Goal: Task Accomplishment & Management: Complete application form

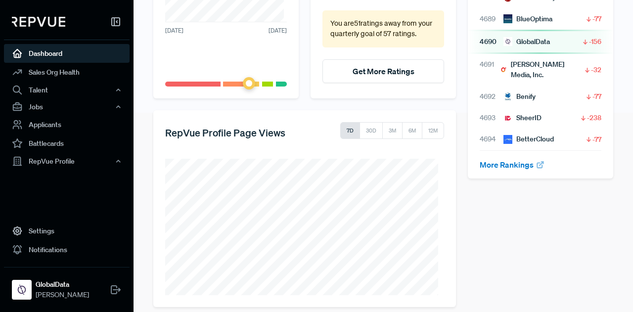
scroll to position [209, 0]
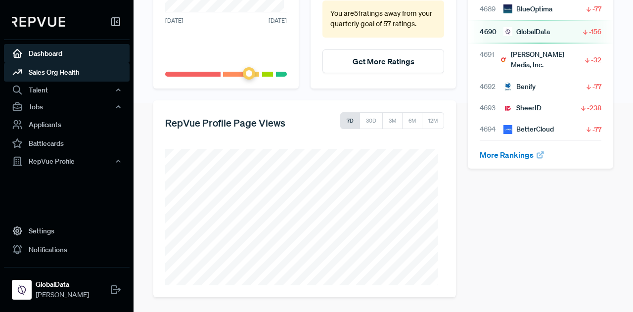
click at [56, 71] on link "Sales Org Health" at bounding box center [67, 72] width 126 height 19
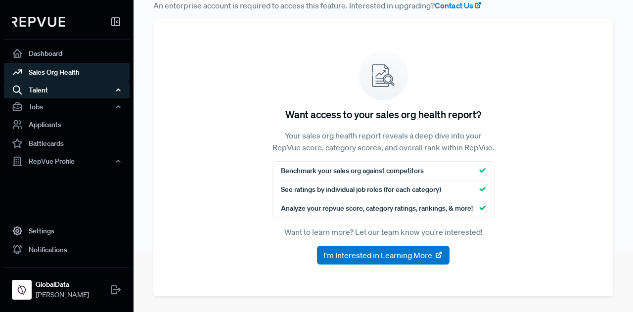
click at [54, 87] on div "Talent" at bounding box center [67, 90] width 126 height 17
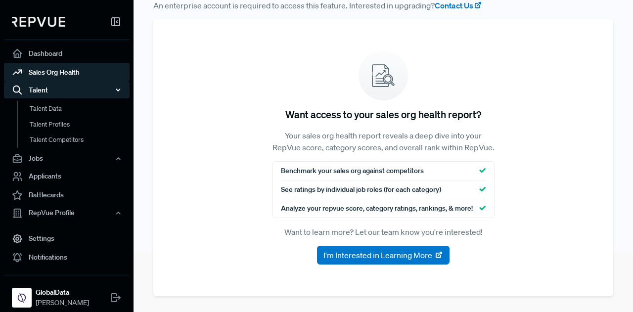
click at [57, 90] on div "Talent" at bounding box center [67, 90] width 126 height 17
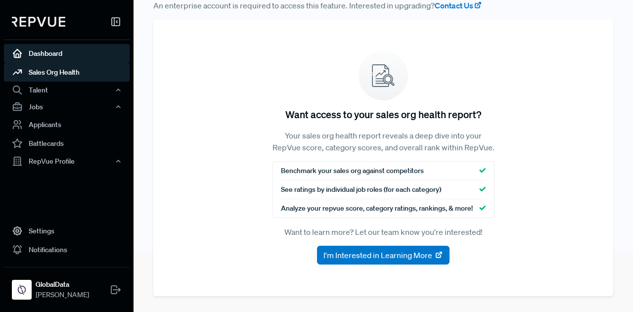
click at [62, 54] on link "Dashboard" at bounding box center [67, 53] width 126 height 19
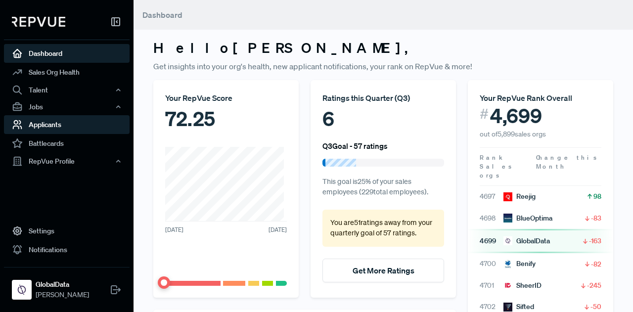
click at [64, 120] on link "Applicants" at bounding box center [67, 124] width 126 height 19
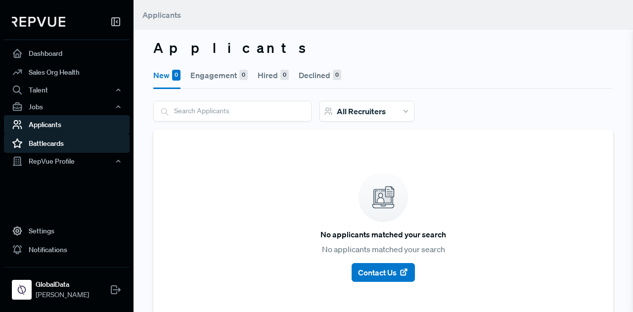
click at [63, 140] on link "Battlecards" at bounding box center [67, 143] width 126 height 19
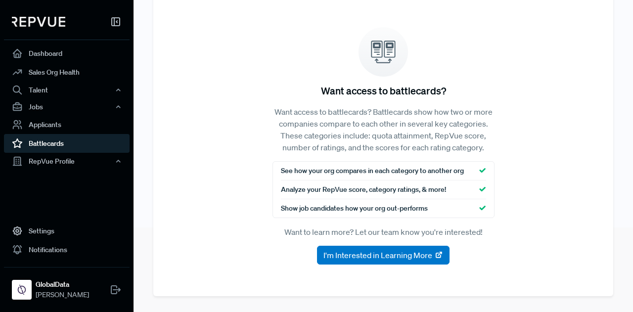
scroll to position [42, 0]
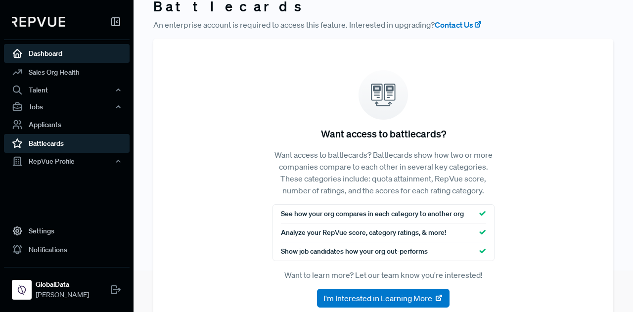
click at [56, 55] on link "Dashboard" at bounding box center [67, 53] width 126 height 19
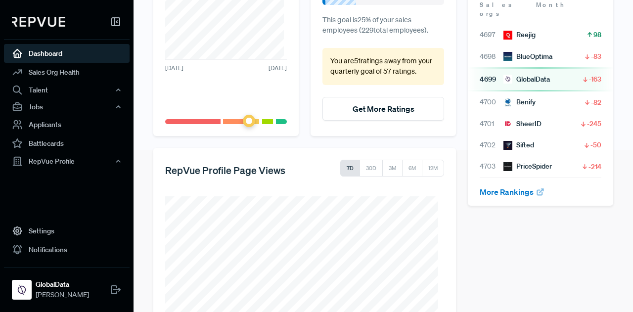
scroll to position [159, 0]
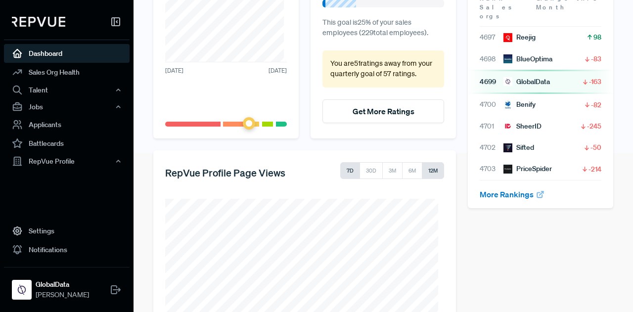
click at [429, 167] on button "12M" at bounding box center [433, 170] width 22 height 17
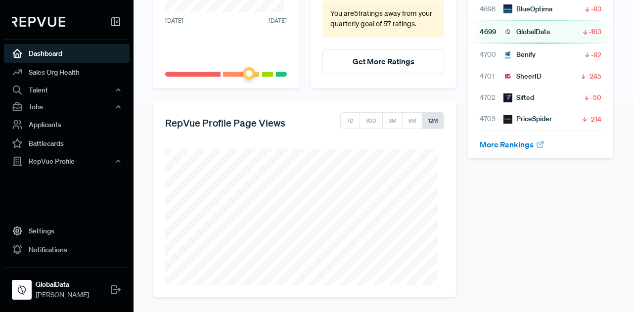
scroll to position [209, 0]
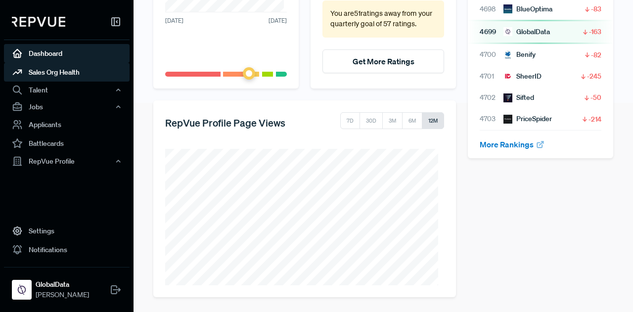
click at [60, 77] on link "Sales Org Health" at bounding box center [67, 72] width 126 height 19
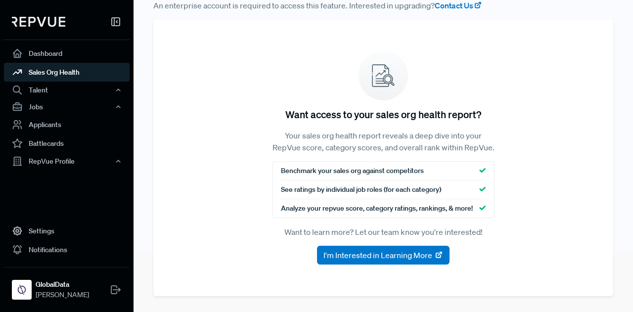
scroll to position [71, 0]
click at [67, 97] on div "Talent" at bounding box center [67, 90] width 126 height 17
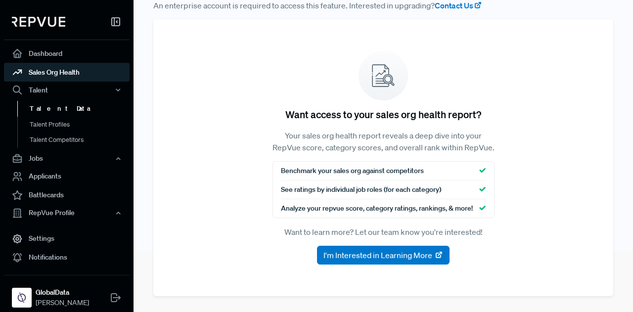
click at [72, 109] on link "Talent Data" at bounding box center [80, 109] width 126 height 16
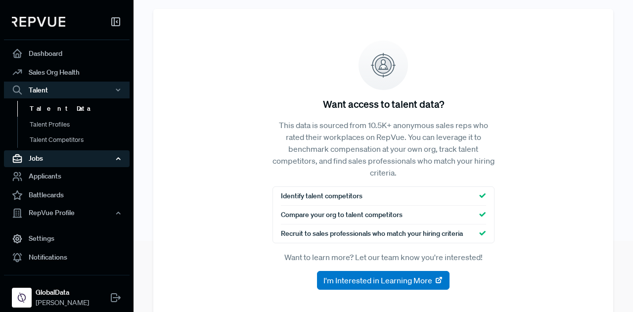
click at [57, 157] on div "Jobs" at bounding box center [67, 158] width 126 height 17
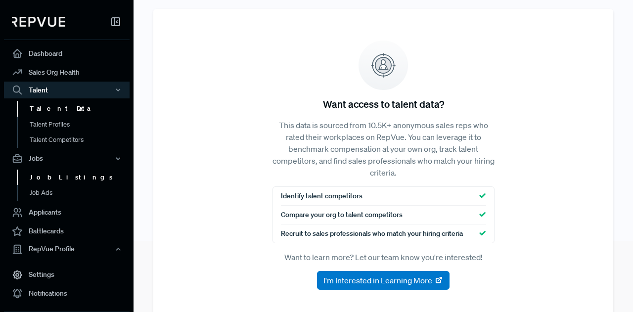
click at [63, 177] on link "Job Listings" at bounding box center [80, 178] width 126 height 16
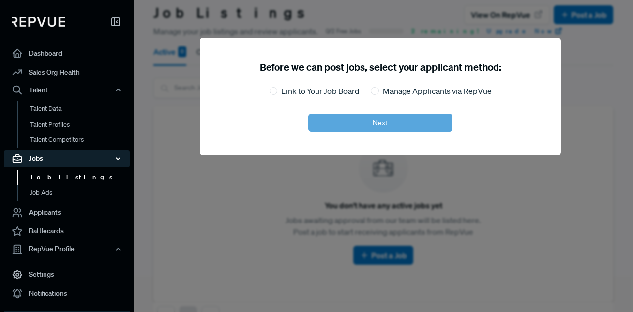
scroll to position [65, 0]
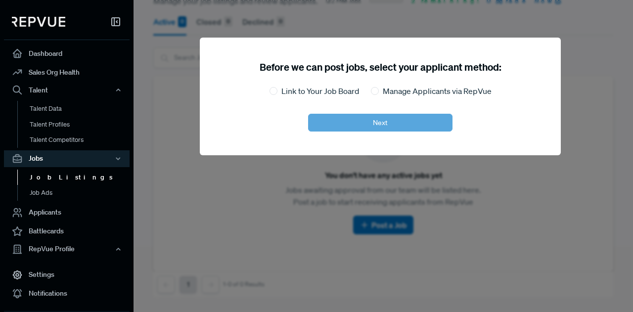
click at [304, 94] on label "Link to Your Job Board" at bounding box center [321, 91] width 78 height 12
click at [278, 94] on input "Link to Your Job Board" at bounding box center [274, 91] width 8 height 8
radio input "true"
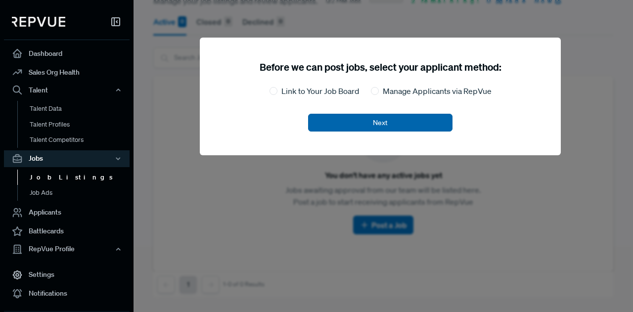
click at [326, 114] on button "Next" at bounding box center [380, 123] width 144 height 18
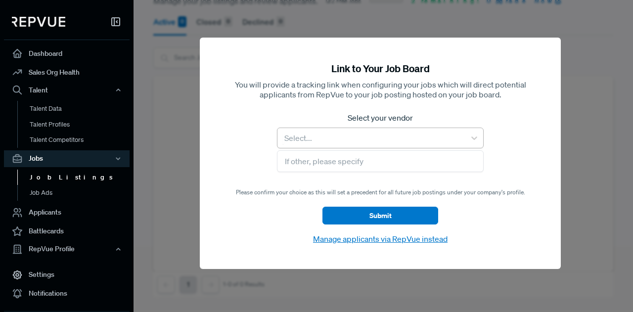
click at [349, 140] on div at bounding box center [372, 138] width 178 height 14
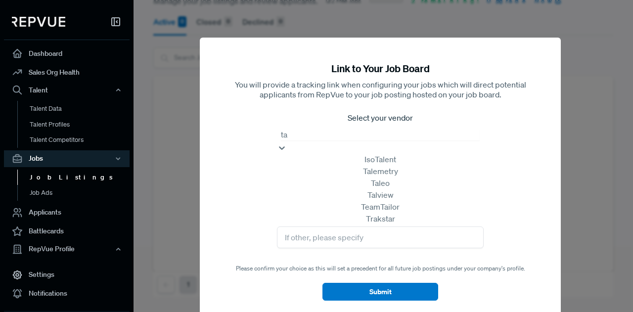
type input "t"
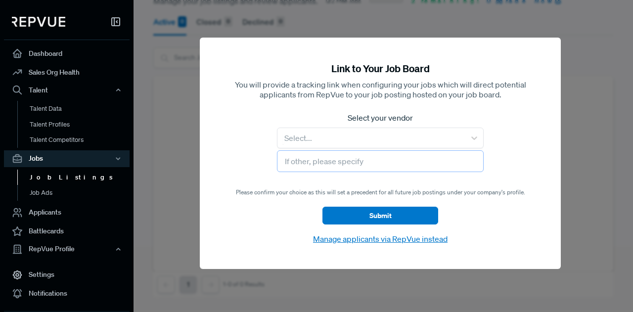
click at [322, 162] on input "text" at bounding box center [380, 161] width 207 height 22
type input "Talos"
drag, startPoint x: 321, startPoint y: 162, endPoint x: 200, endPoint y: 163, distance: 120.2
click at [200, 163] on div "Link to Your Job Board You will provide a tracking link when configuring your j…" at bounding box center [380, 154] width 361 height 232
click at [150, 185] on div at bounding box center [450, 156] width 633 height 312
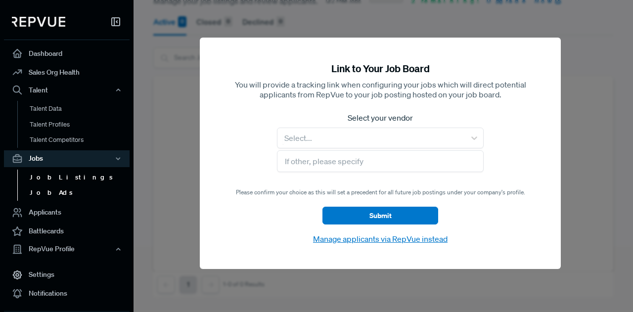
click at [43, 194] on link "Job Ads" at bounding box center [80, 193] width 126 height 16
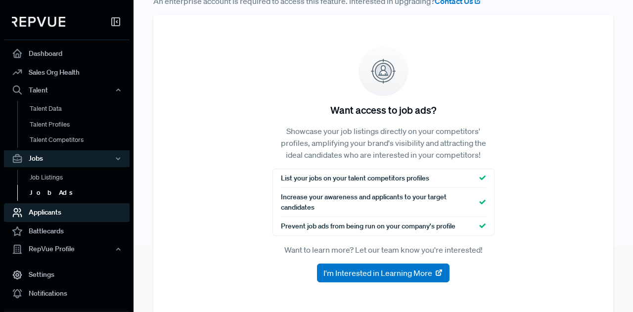
click at [52, 215] on link "Applicants" at bounding box center [67, 212] width 126 height 19
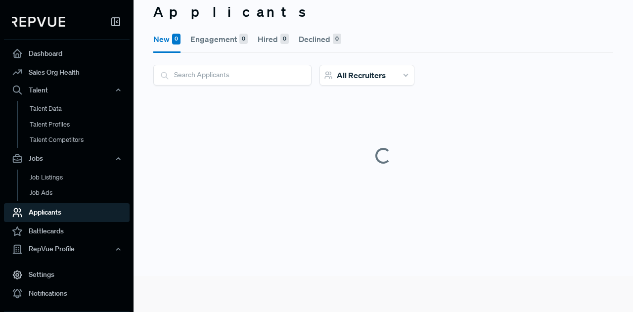
scroll to position [35, 0]
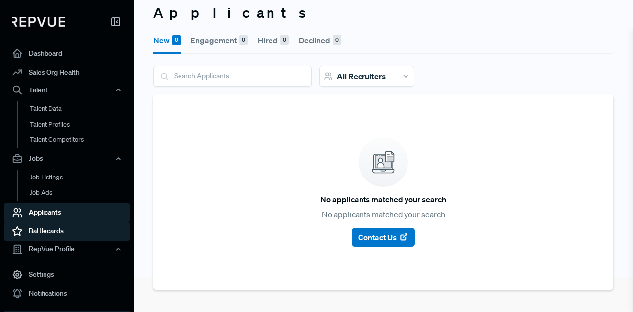
click at [53, 238] on link "Battlecards" at bounding box center [67, 231] width 126 height 19
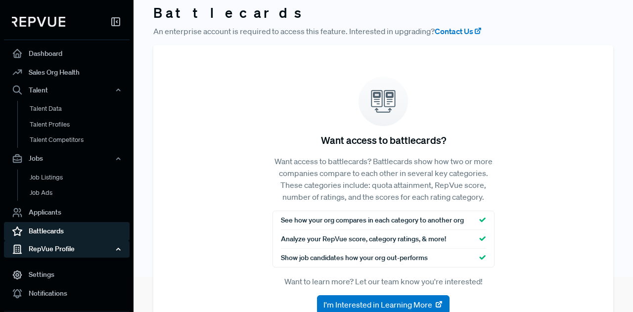
click at [59, 248] on div "RepVue Profile" at bounding box center [67, 249] width 126 height 17
click at [64, 247] on div "RepVue Profile" at bounding box center [67, 249] width 126 height 17
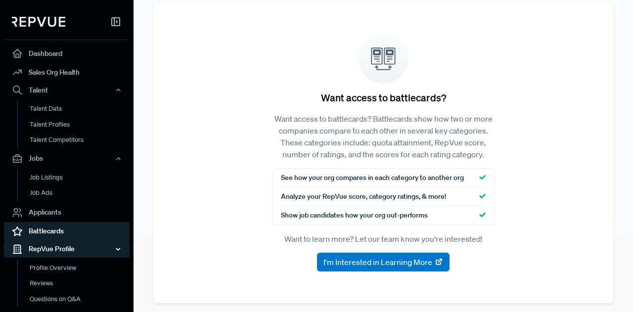
scroll to position [78, 0]
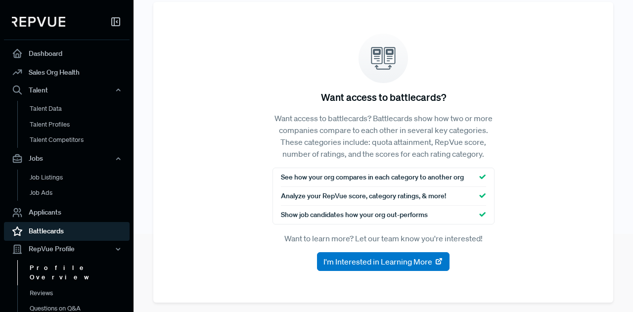
click at [54, 264] on link "Profile Overview" at bounding box center [80, 272] width 126 height 25
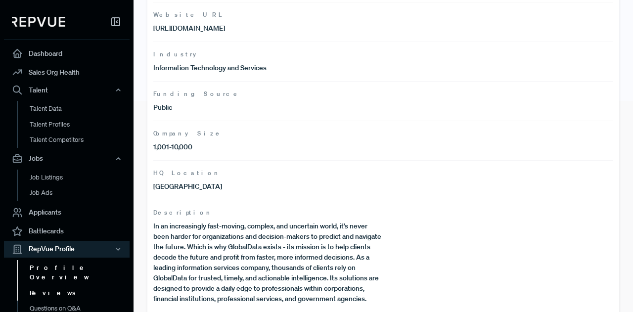
click at [57, 286] on link "Reviews" at bounding box center [80, 294] width 126 height 16
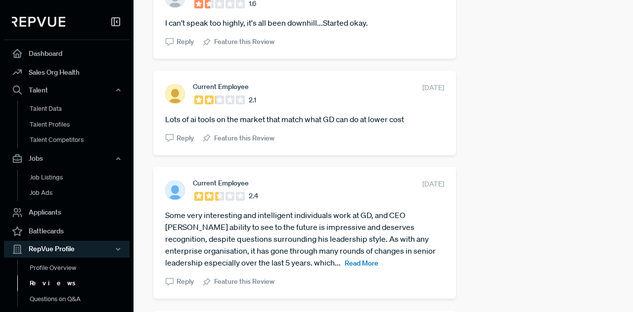
scroll to position [320, 0]
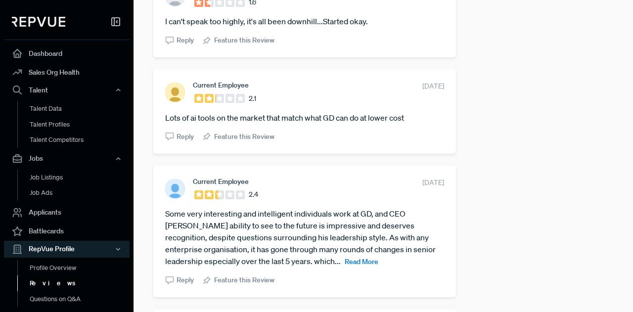
click at [345, 262] on span "Read More" at bounding box center [362, 261] width 34 height 9
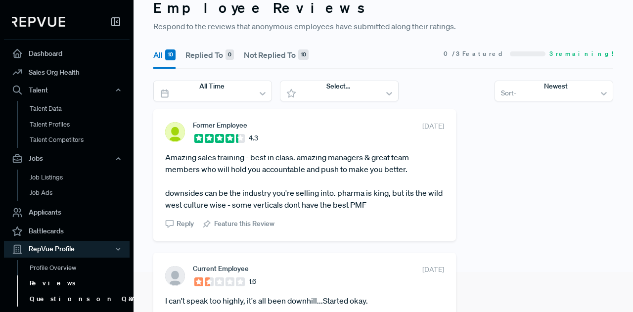
scroll to position [41, 0]
click at [57, 297] on link "Questions on Q&A" at bounding box center [80, 299] width 126 height 16
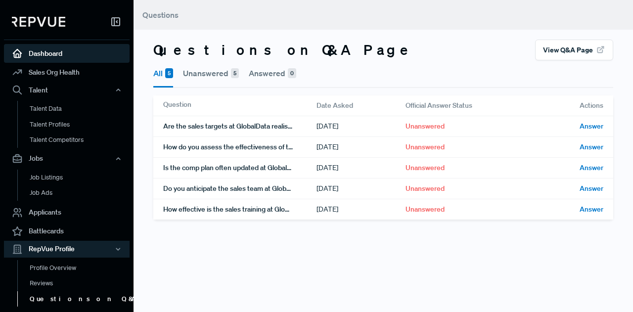
click at [43, 53] on link "Dashboard" at bounding box center [67, 53] width 126 height 19
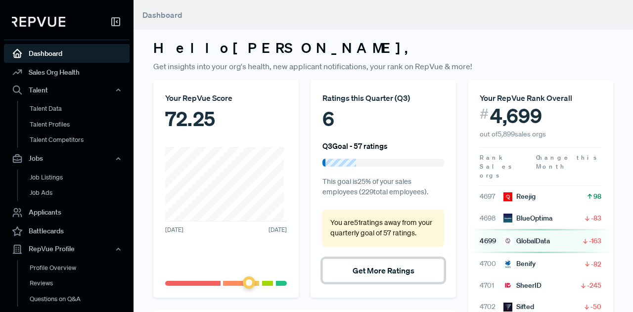
click at [342, 273] on button "Get More Ratings" at bounding box center [384, 271] width 122 height 24
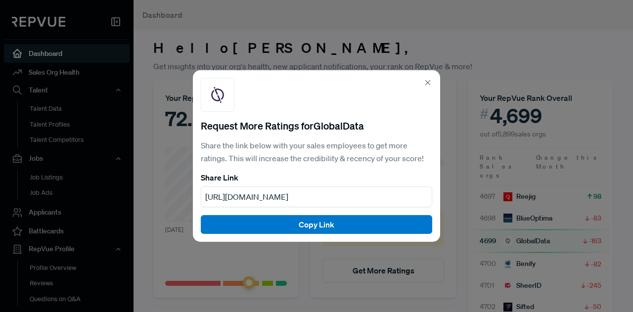
click at [428, 84] on use at bounding box center [428, 83] width 4 height 4
